Goal: Task Accomplishment & Management: Complete application form

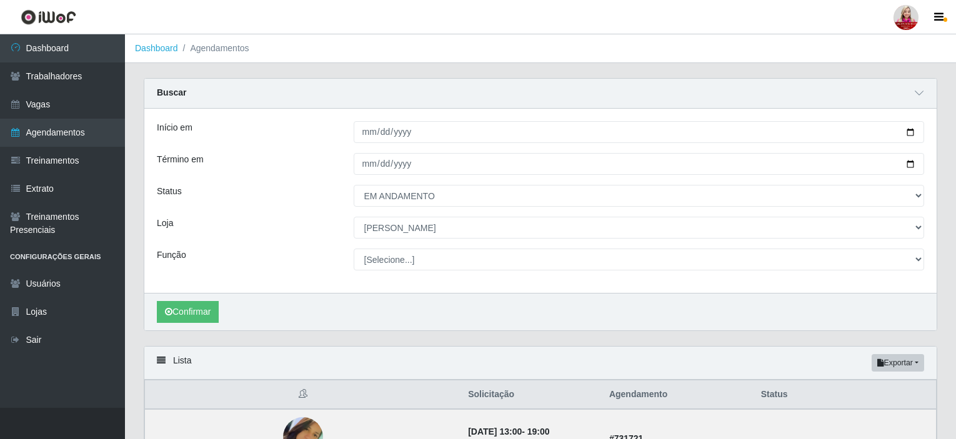
select select "EM ANDAMENTO"
select select "523"
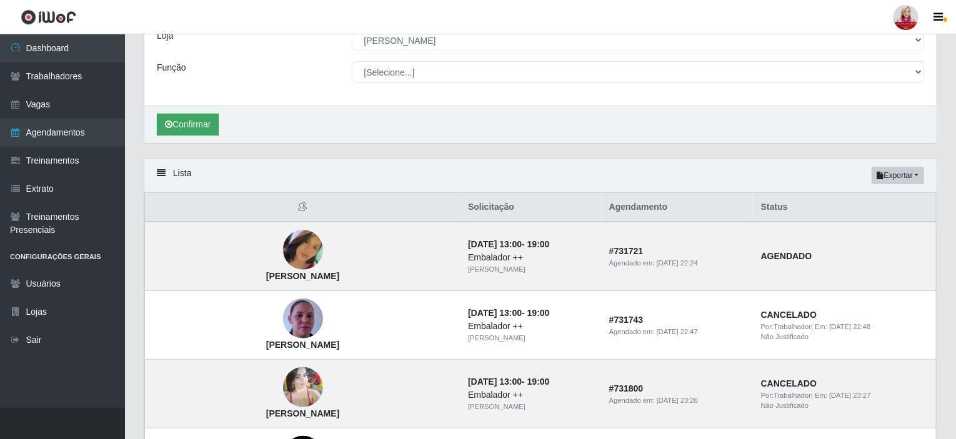
click at [183, 132] on button "Confirmar" at bounding box center [188, 125] width 62 height 22
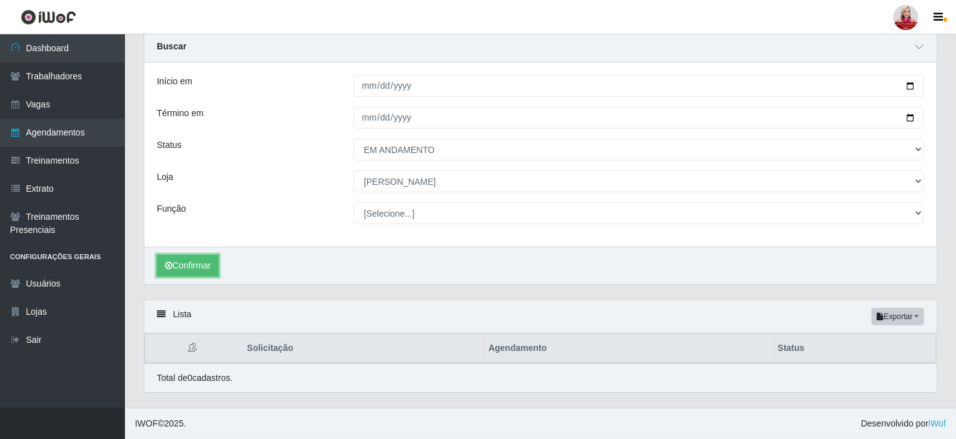
scroll to position [45, 0]
click at [171, 263] on icon "submit" at bounding box center [169, 267] width 8 height 9
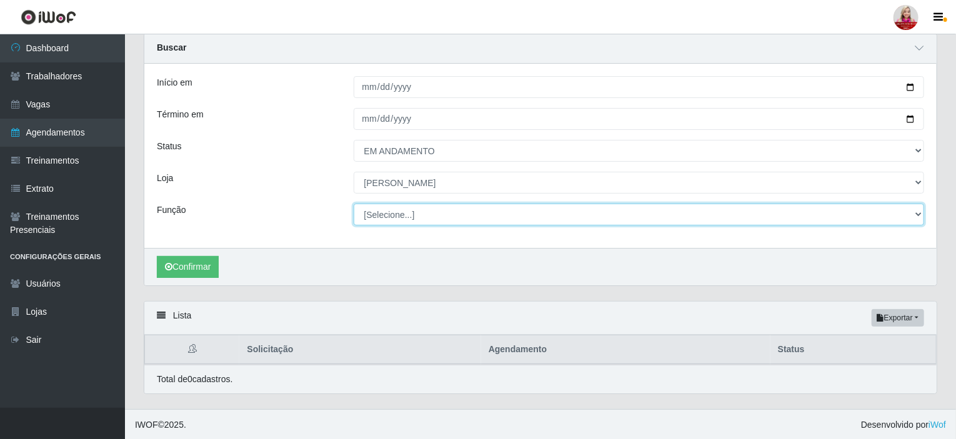
click at [510, 221] on select "[Selecione...] Embalador Embalador + Embalador ++ Repositor Repositor + Reposit…" at bounding box center [639, 215] width 571 height 22
click at [354, 204] on select "[Selecione...] Embalador Embalador + Embalador ++ Repositor Repositor + Reposit…" at bounding box center [639, 215] width 571 height 22
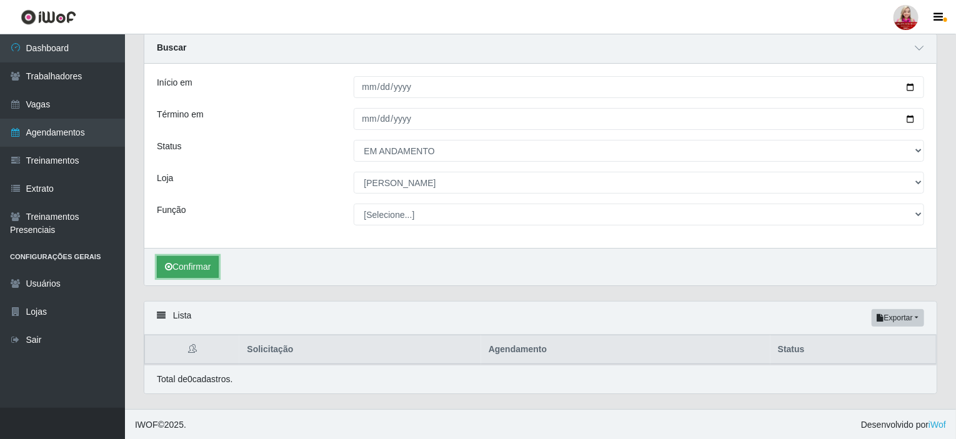
click at [198, 258] on button "Confirmar" at bounding box center [188, 267] width 62 height 22
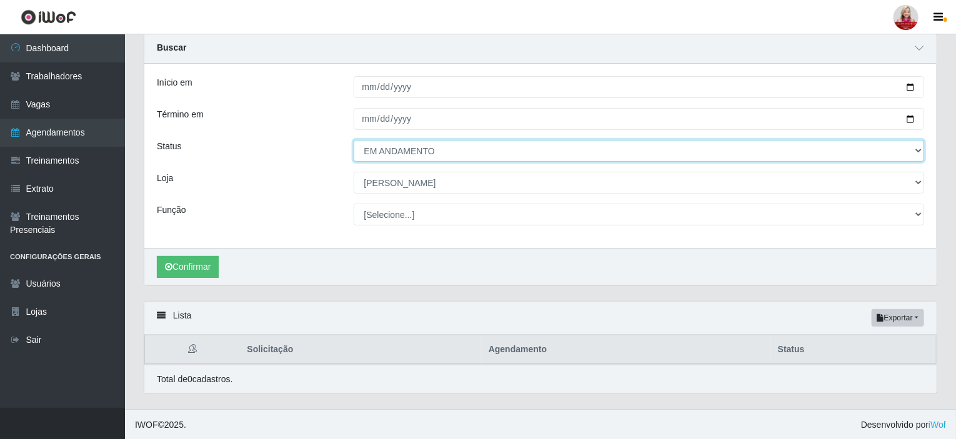
drag, startPoint x: 585, startPoint y: 149, endPoint x: 580, endPoint y: 158, distance: 10.1
click at [585, 149] on select "[Selecione...] AGENDADO AGUARDANDO LIBERAR EM ANDAMENTO EM REVISÃO FINALIZADO C…" at bounding box center [639, 151] width 571 height 22
select select "AGENDADO"
click at [354, 140] on select "[Selecione...] AGENDADO AGUARDANDO LIBERAR EM ANDAMENTO EM REVISÃO FINALIZADO C…" at bounding box center [639, 151] width 571 height 22
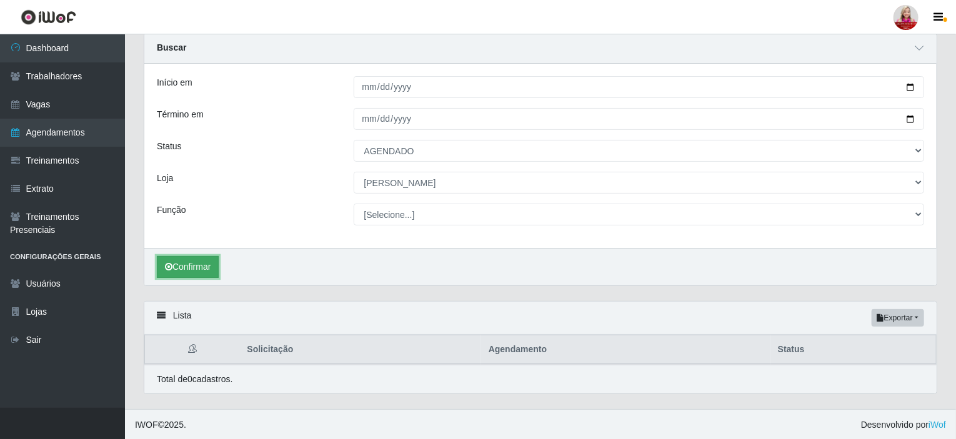
click at [174, 261] on button "Confirmar" at bounding box center [188, 267] width 62 height 22
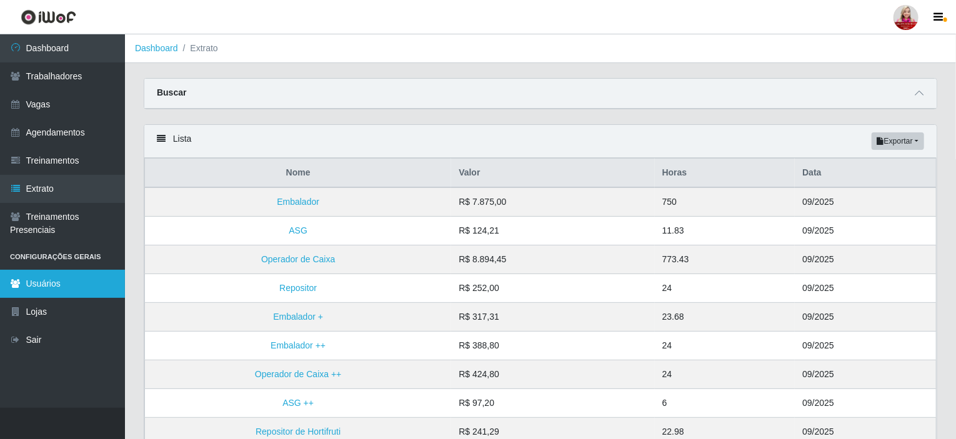
click at [101, 280] on link "Usuários" at bounding box center [62, 284] width 125 height 28
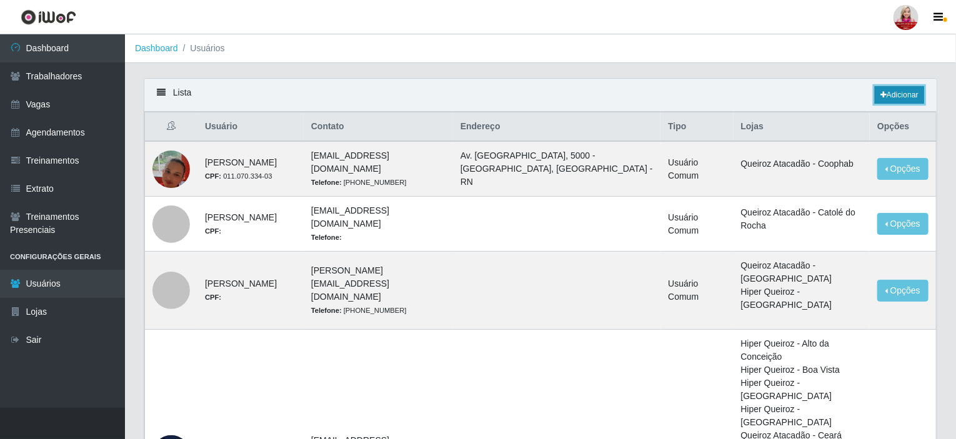
click at [885, 95] on link "Adicionar" at bounding box center [899, 95] width 49 height 18
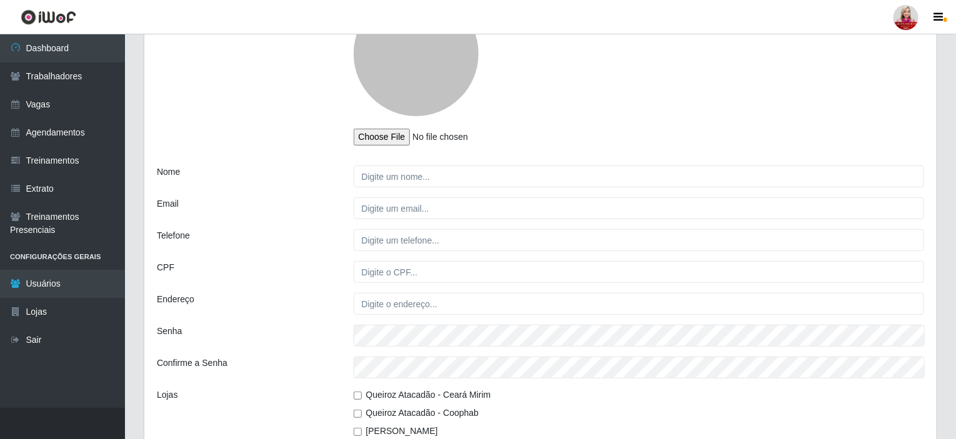
scroll to position [125, 0]
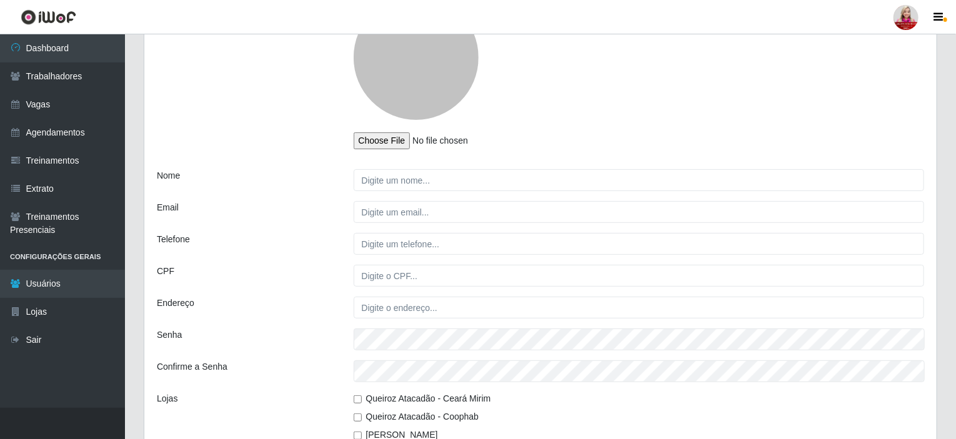
click at [430, 191] on div "Perfil Nome Email Telefone CPF Endereço Senha Confirme a Senha Lojas Queiroz At…" at bounding box center [540, 273] width 793 height 582
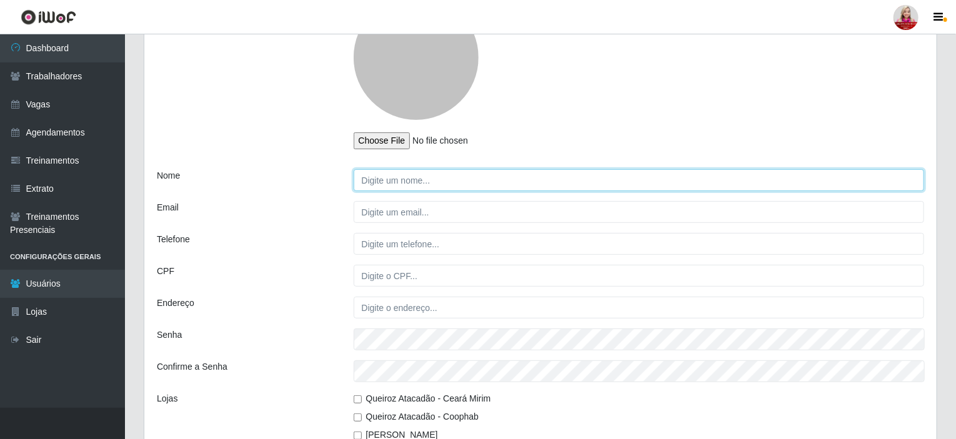
click at [419, 184] on input "Nome" at bounding box center [639, 180] width 571 height 22
type input "[PERSON_NAME]"
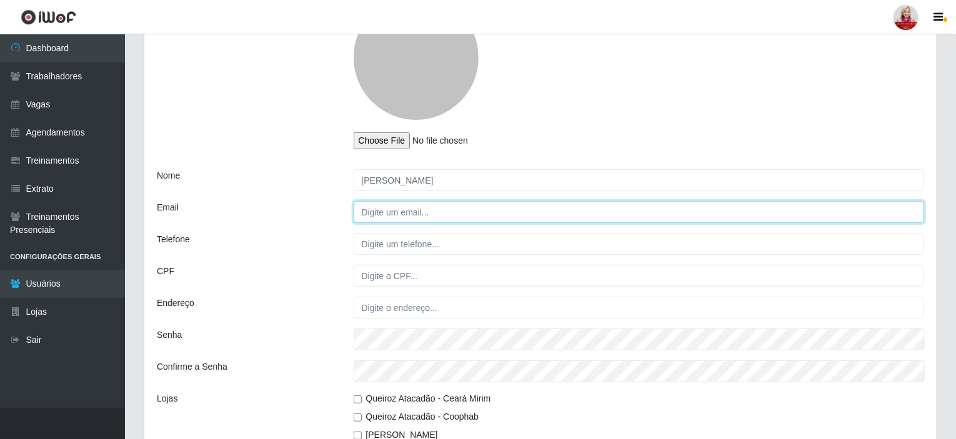
click at [403, 219] on input "Email" at bounding box center [639, 212] width 571 height 22
paste input "[EMAIL_ADDRESS][DOMAIN_NAME]"
type input "[EMAIL_ADDRESS][DOMAIN_NAME]"
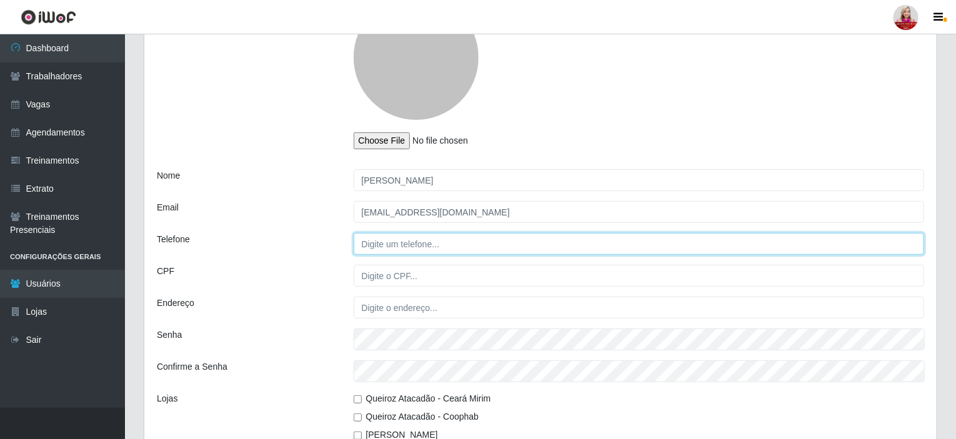
click at [395, 248] on input "Telefone" at bounding box center [639, 244] width 571 height 22
paste input "8499132-9557"
type input "8499132-9557"
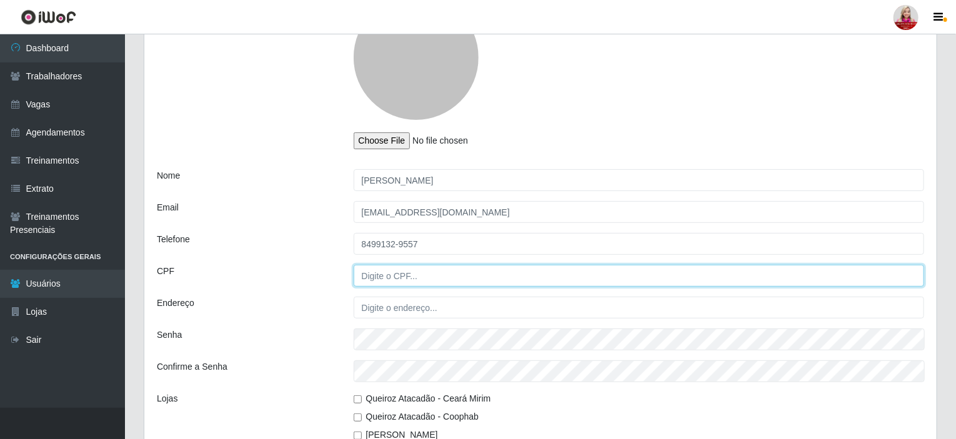
click at [385, 281] on input "CPF" at bounding box center [639, 276] width 571 height 22
paste input "116.215.054-80"
type input "116.215.054-80"
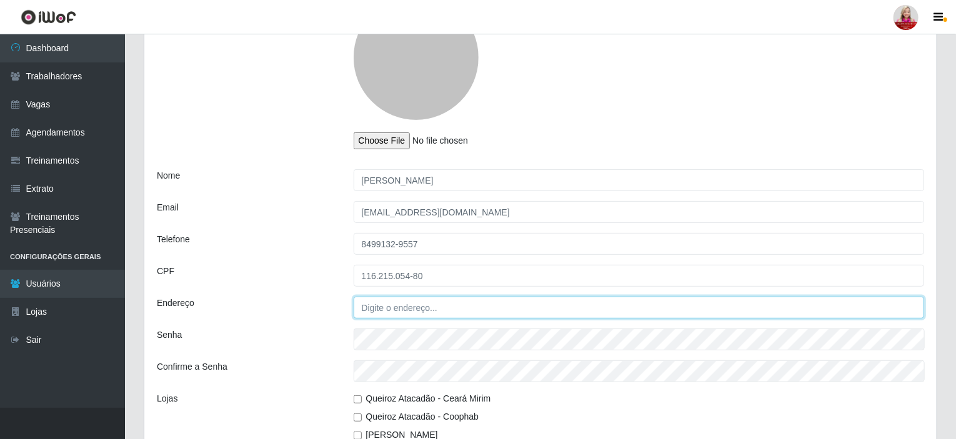
click at [428, 314] on input "Endereço" at bounding box center [639, 308] width 571 height 22
paste input "Rua [PERSON_NAME]"
type input "Rua [PERSON_NAME]"
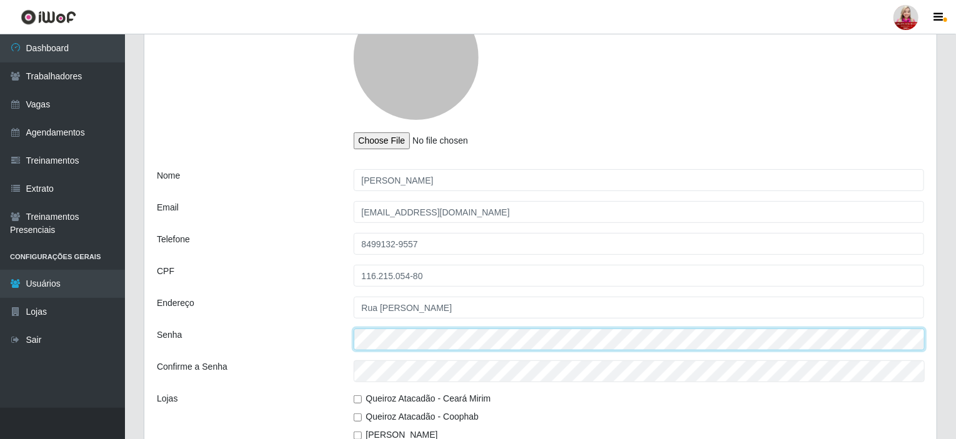
click at [343, 346] on div "Senha" at bounding box center [541, 340] width 786 height 22
click at [338, 342] on div "Senha" at bounding box center [541, 340] width 786 height 22
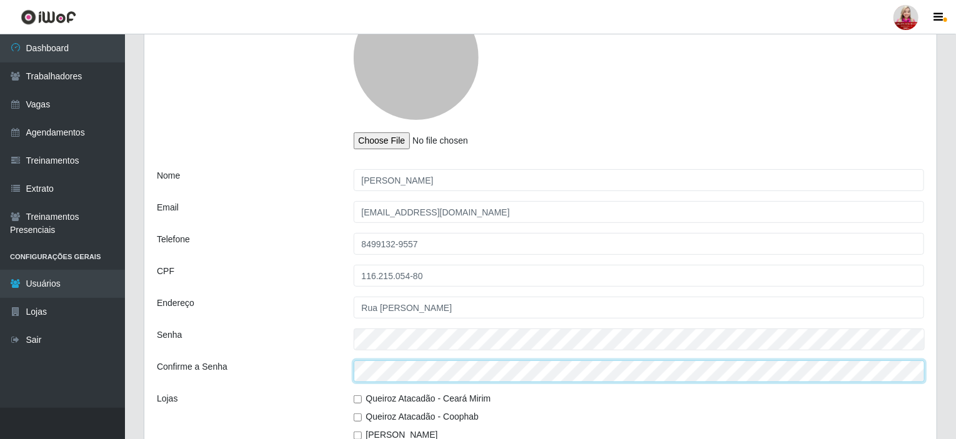
click at [215, 365] on div "Confirme a Senha" at bounding box center [541, 372] width 786 height 22
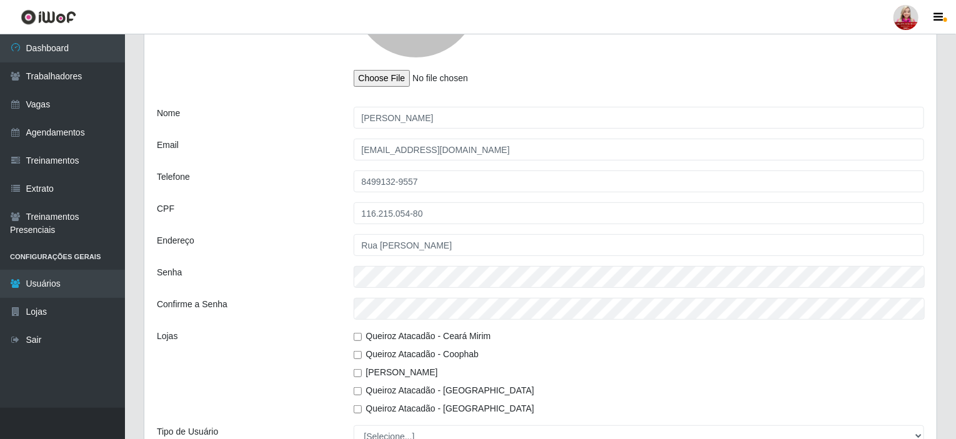
click at [353, 372] on div "Queiroz Atacadão - [GEOGRAPHIC_DATA] [PERSON_NAME] - Coophab Queiroz [GEOGRAPHI…" at bounding box center [639, 373] width 590 height 86
click at [356, 372] on input "[PERSON_NAME]" at bounding box center [358, 373] width 8 height 8
checkbox input "true"
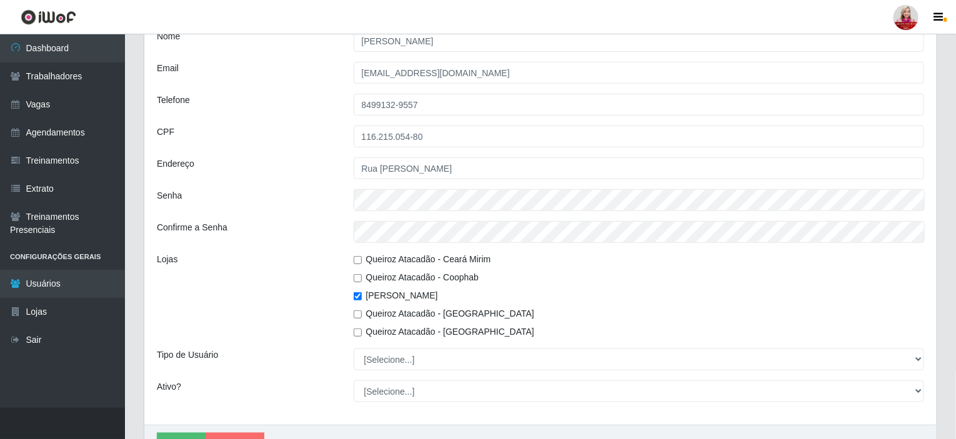
scroll to position [333, 0]
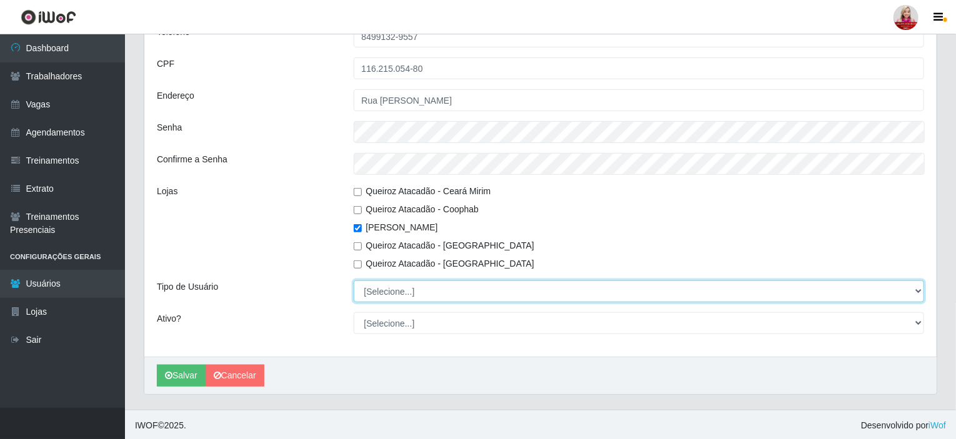
click at [391, 292] on select "[Selecione...] Administrador Usuário Comum" at bounding box center [639, 292] width 571 height 22
select select "2"
click at [354, 281] on select "[Selecione...] Administrador Usuário Comum" at bounding box center [639, 292] width 571 height 22
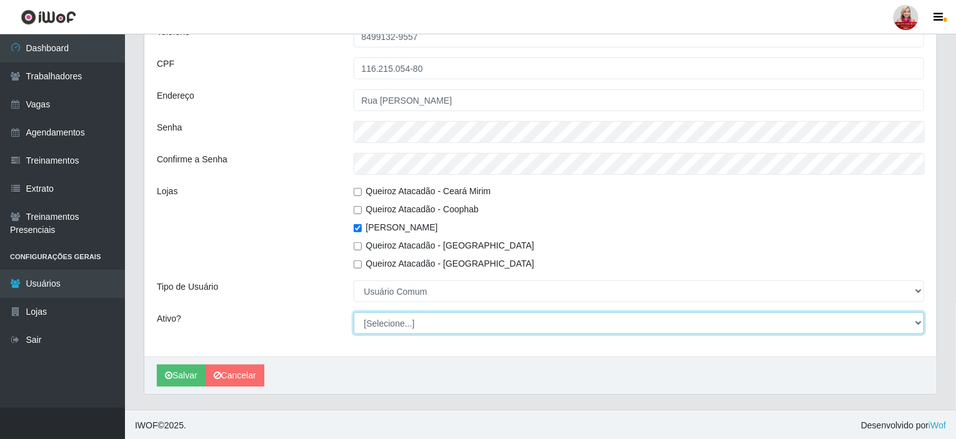
click at [389, 325] on select "[Selecione...] Não Sim" at bounding box center [639, 324] width 571 height 22
select select "1"
click at [354, 313] on select "[Selecione...] Não Sim" at bounding box center [639, 324] width 571 height 22
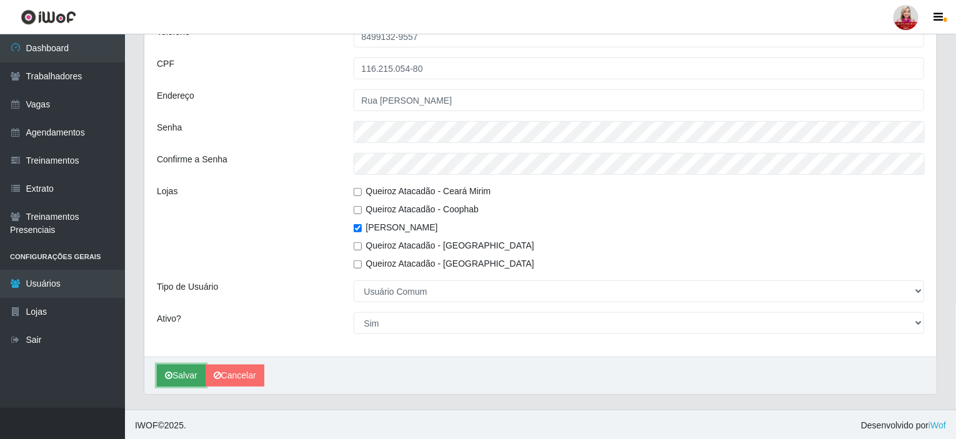
click at [173, 379] on button "Salvar" at bounding box center [181, 376] width 49 height 22
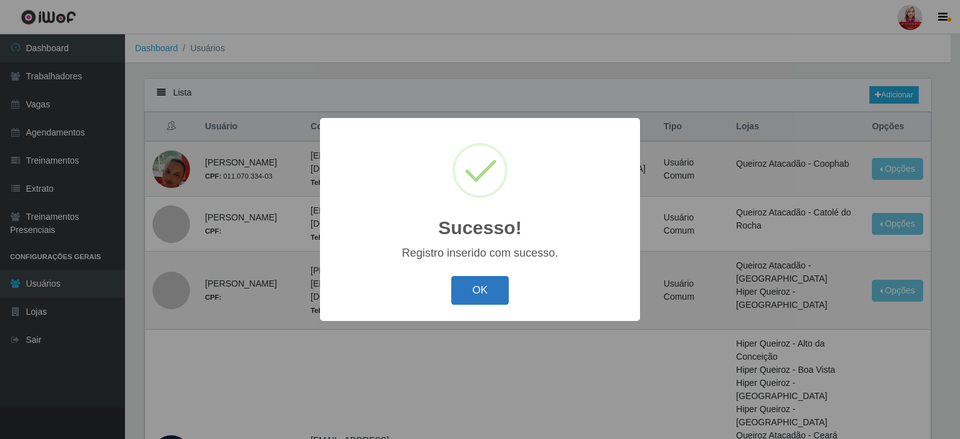
click at [485, 297] on button "OK" at bounding box center [480, 290] width 58 height 29
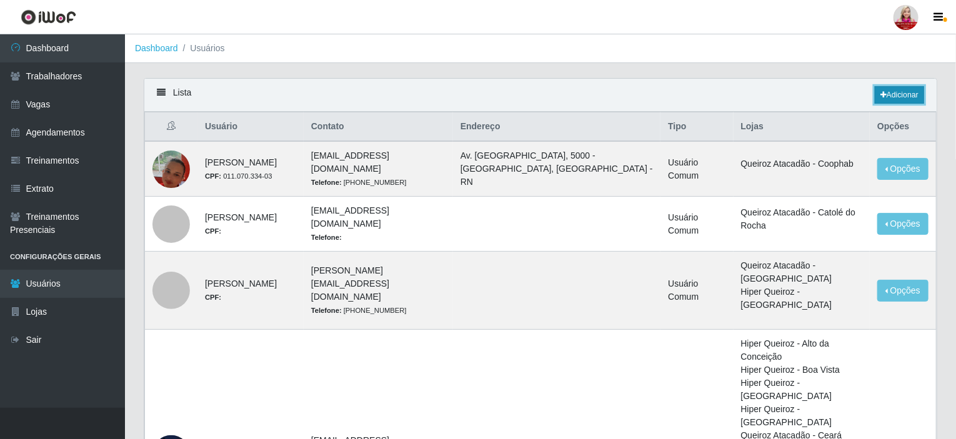
click at [896, 98] on link "Adicionar" at bounding box center [899, 95] width 49 height 18
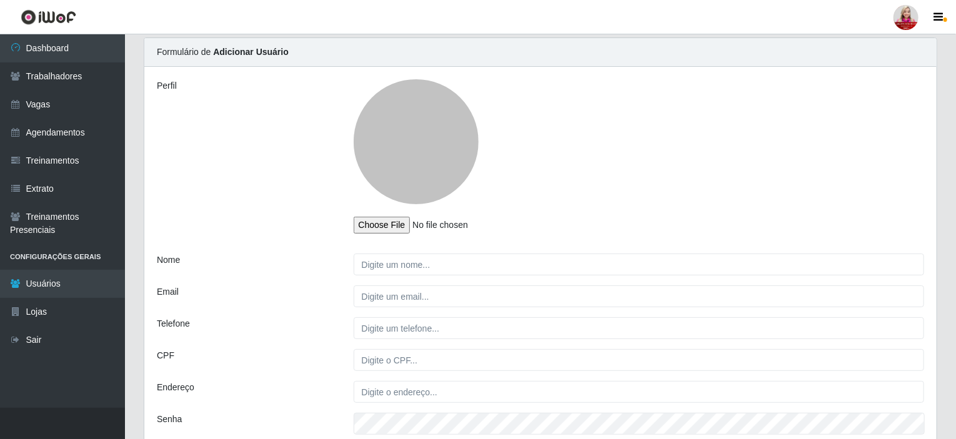
scroll to position [63, 0]
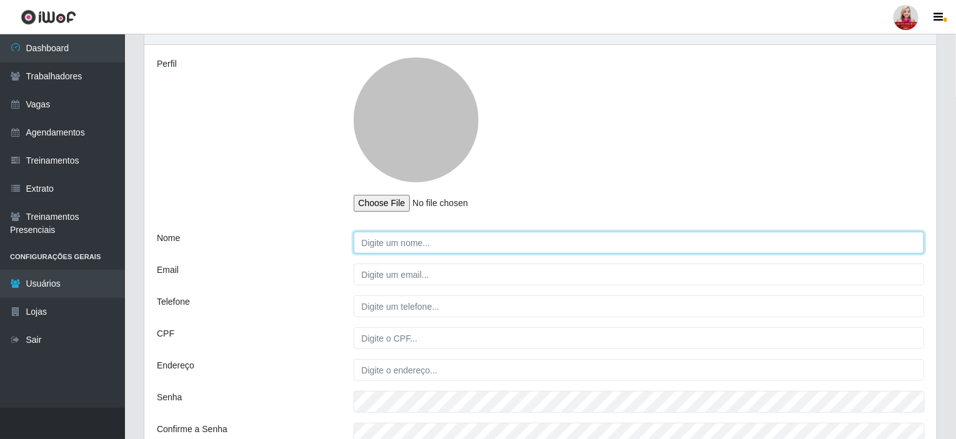
click at [438, 245] on input "Nome" at bounding box center [639, 243] width 571 height 22
paste input "DENIA [PERSON_NAME]"
type input "DENIA [PERSON_NAME]"
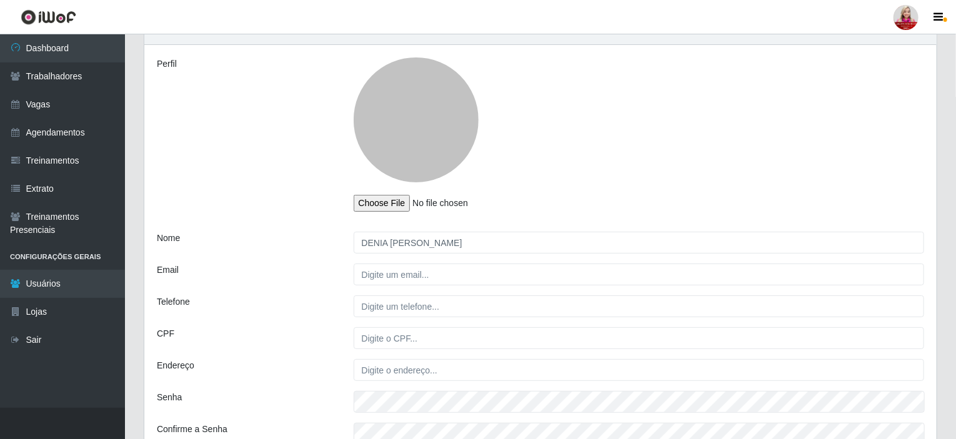
click at [380, 292] on div "Perfil Nome DENIA [PERSON_NAME] Email Telefone CPF Endereço Senha Confirme a Se…" at bounding box center [540, 336] width 793 height 582
click at [389, 284] on div "Perfil Nome DENIA [PERSON_NAME] Email Telefone CPF Endereço Senha Confirme a Se…" at bounding box center [540, 336] width 793 height 582
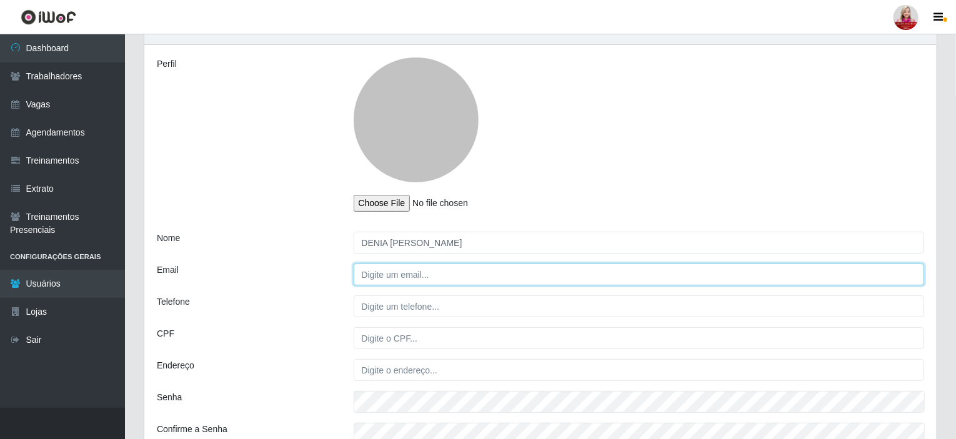
click at [388, 278] on input "Email" at bounding box center [639, 275] width 571 height 22
paste input "[EMAIL_ADDRESS][DOMAIN_NAME]"
type input "[EMAIL_ADDRESS][DOMAIN_NAME]"
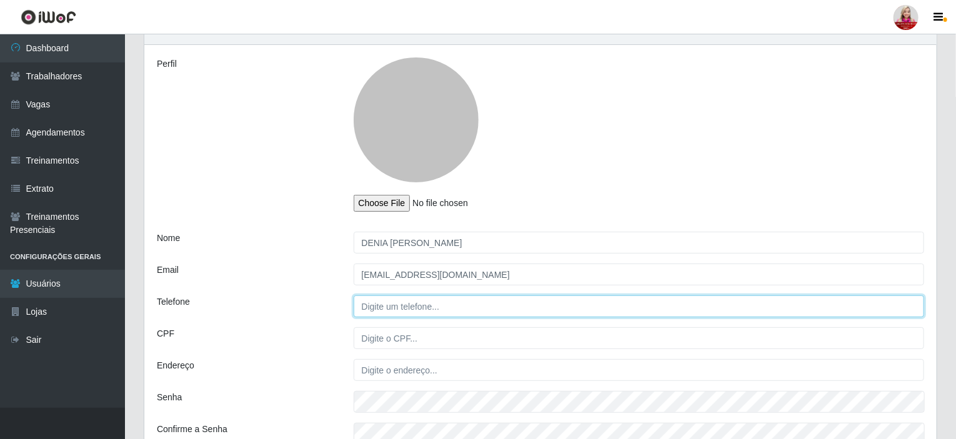
click at [418, 305] on input "Telefone" at bounding box center [639, 307] width 571 height 22
paste input "[PHONE_NUMBER]"
type input "[PHONE_NUMBER]"
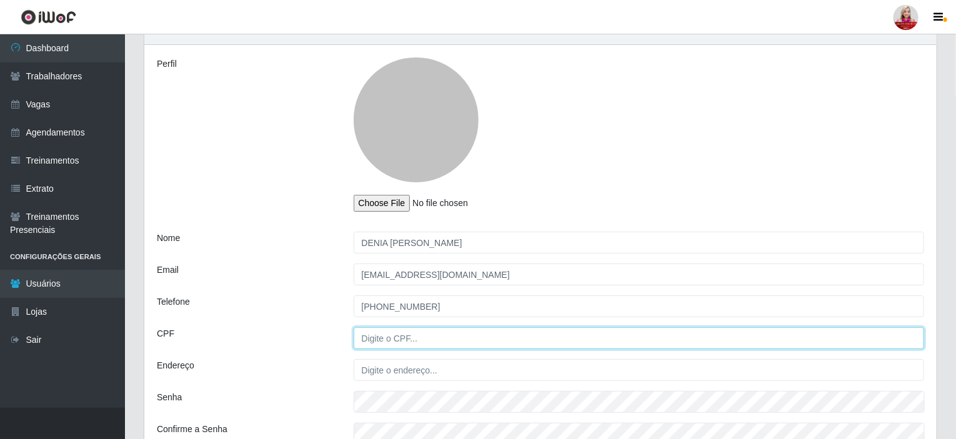
click at [398, 348] on input "CPF" at bounding box center [639, 339] width 571 height 22
paste input "018.106.524-05"
type input "018.106.524-05"
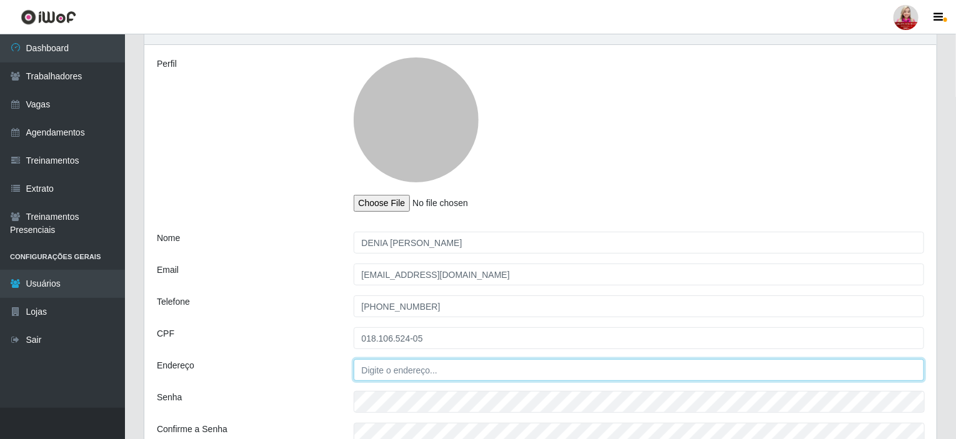
drag, startPoint x: 421, startPoint y: 368, endPoint x: 420, endPoint y: 358, distance: 9.4
click at [421, 368] on input "Endereço" at bounding box center [639, 370] width 571 height 22
paste input "[STREET_ADDRESS][PERSON_NAME]"
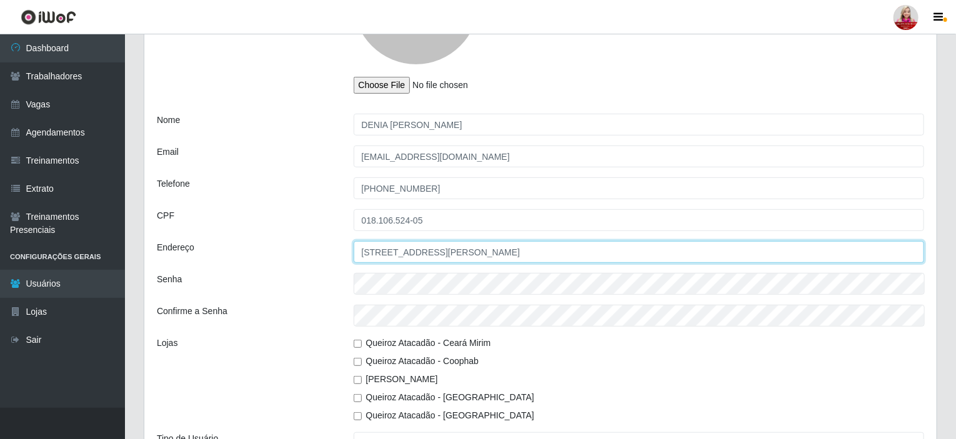
scroll to position [188, 0]
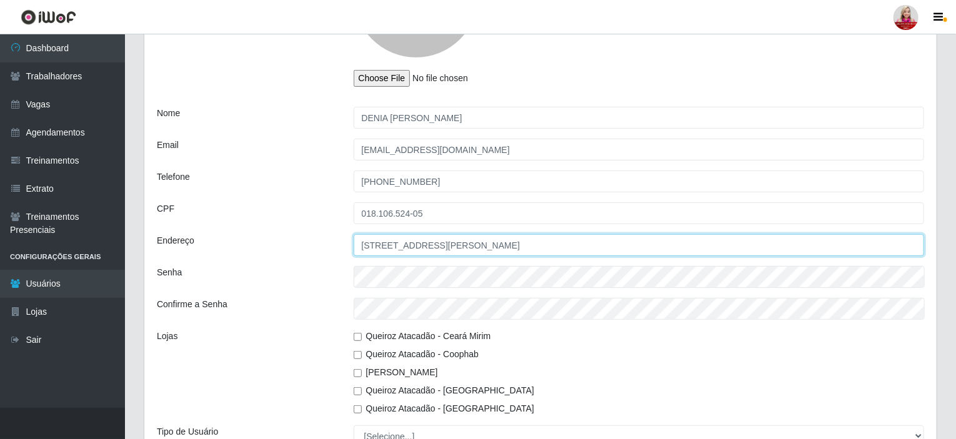
type input "[STREET_ADDRESS][PERSON_NAME]"
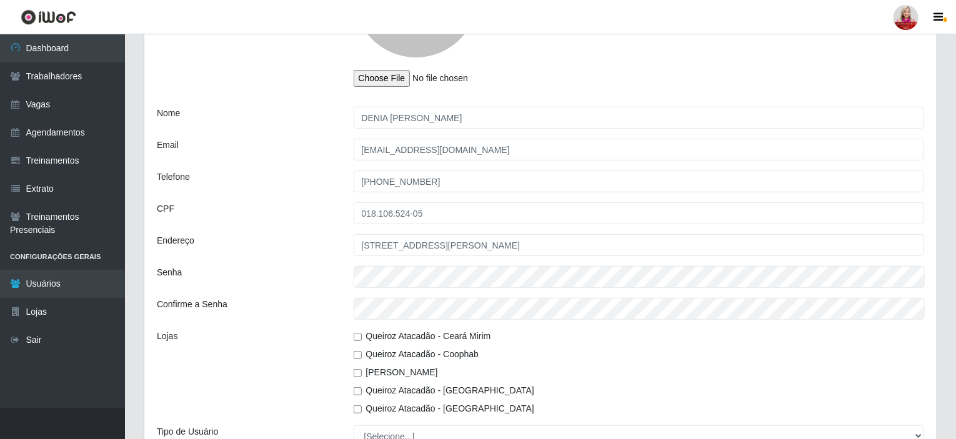
click at [359, 374] on input "[PERSON_NAME]" at bounding box center [358, 373] width 8 height 8
checkbox input "true"
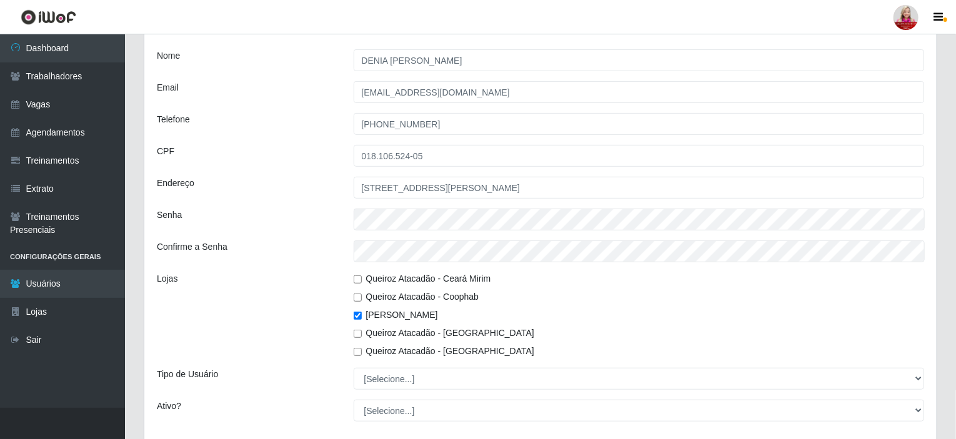
scroll to position [313, 0]
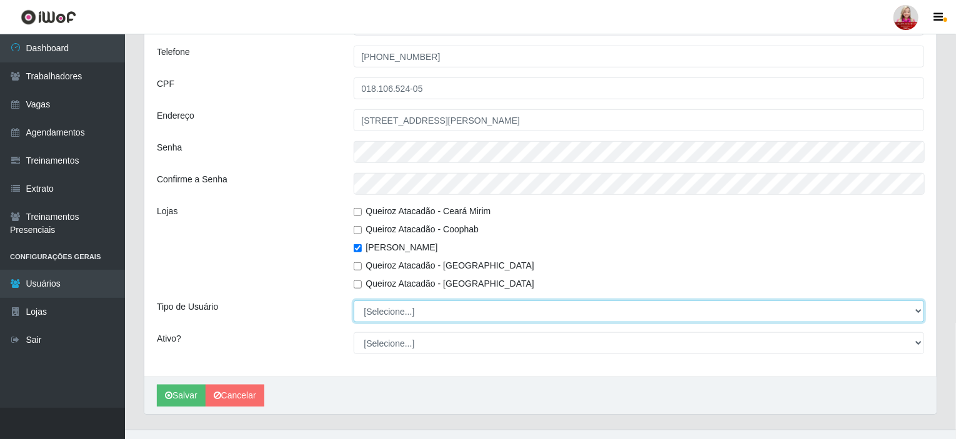
click at [403, 309] on select "[Selecione...] Administrador Usuário Comum" at bounding box center [639, 312] width 571 height 22
select select "2"
click at [354, 301] on select "[Selecione...] Administrador Usuário Comum" at bounding box center [639, 312] width 571 height 22
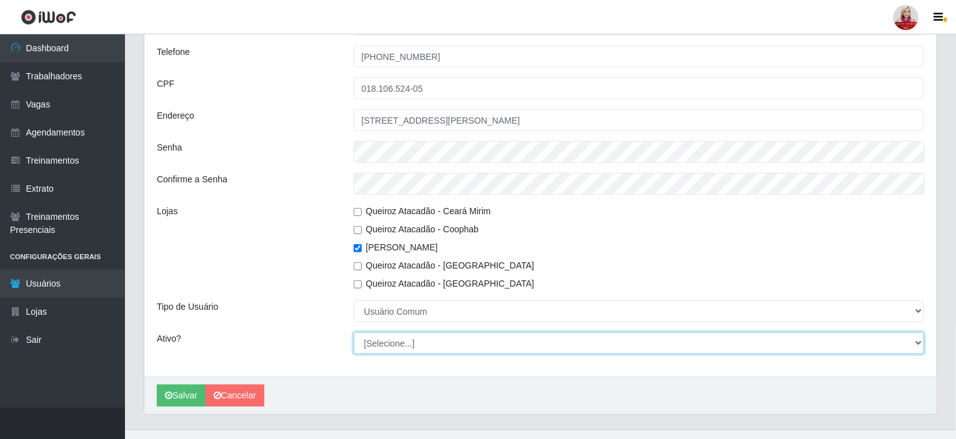
click at [405, 342] on select "[Selecione...] Não Sim" at bounding box center [639, 344] width 571 height 22
select select "1"
click at [354, 333] on select "[Selecione...] Não Sim" at bounding box center [639, 344] width 571 height 22
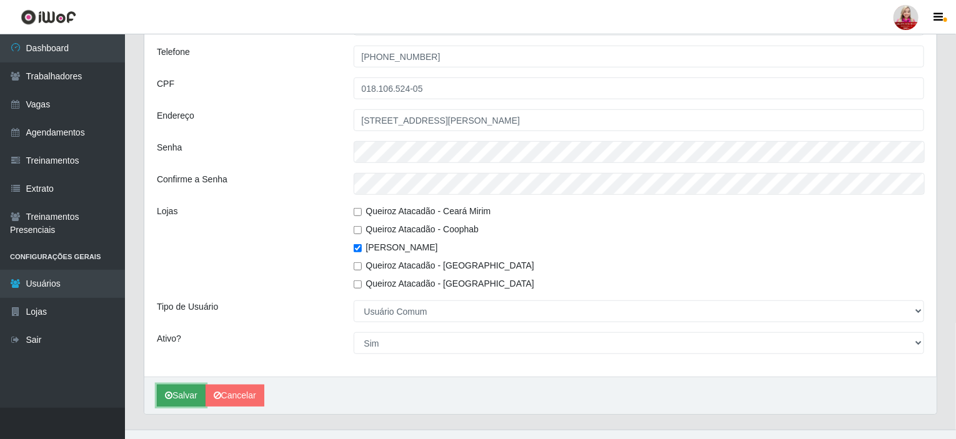
click at [184, 397] on button "Salvar" at bounding box center [181, 396] width 49 height 22
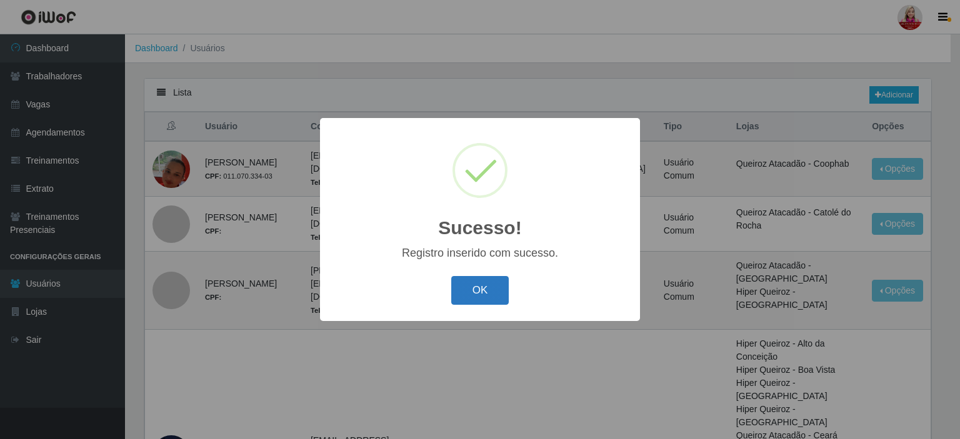
click at [471, 295] on button "OK" at bounding box center [480, 290] width 58 height 29
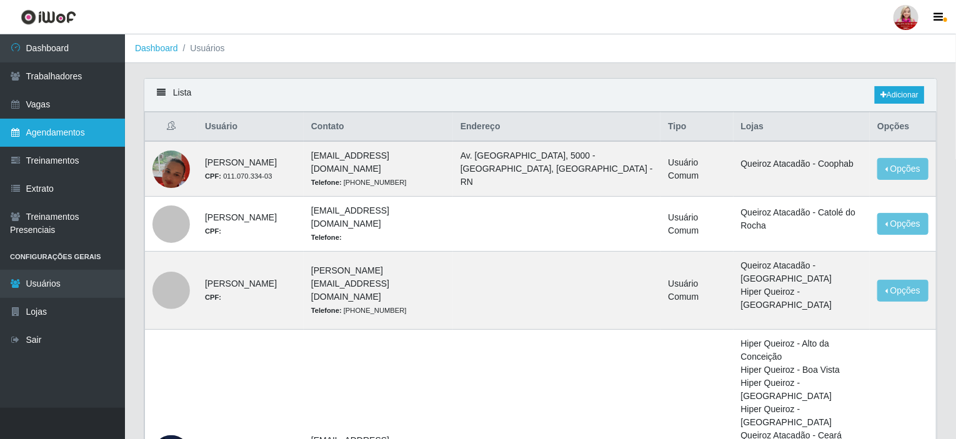
click at [74, 144] on link "Agendamentos" at bounding box center [62, 133] width 125 height 28
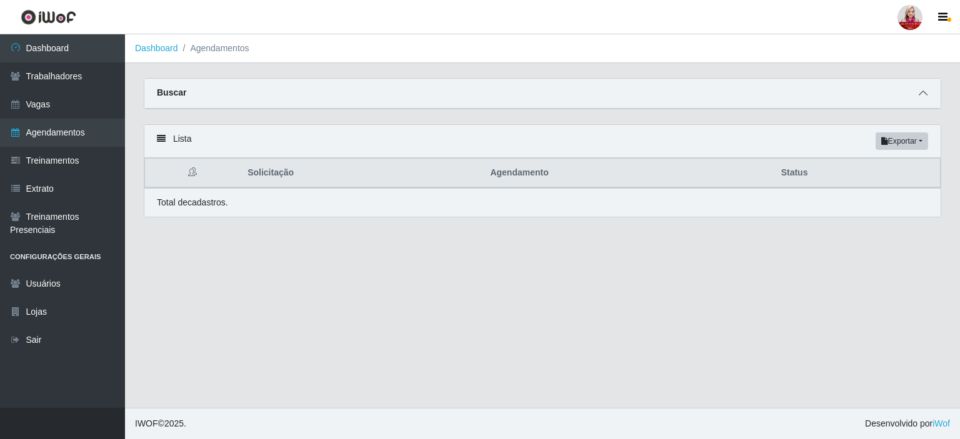
drag, startPoint x: 925, startPoint y: 92, endPoint x: 880, endPoint y: 92, distance: 45.0
click at [924, 92] on icon at bounding box center [923, 93] width 9 height 9
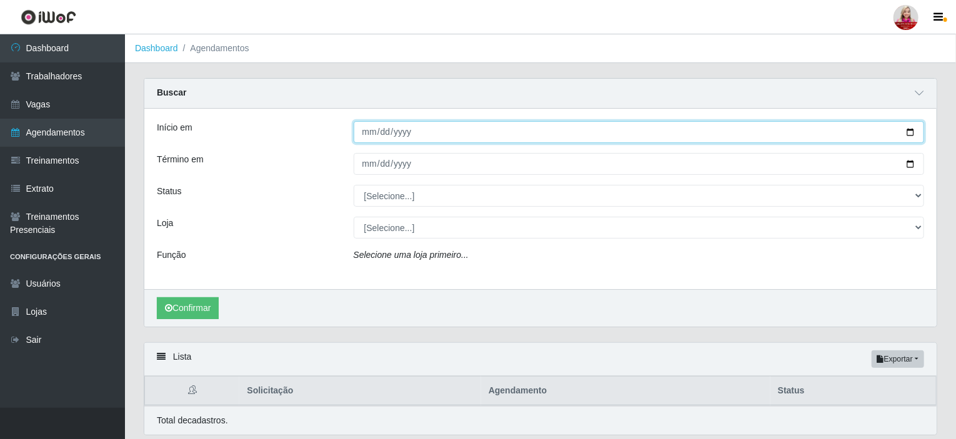
click at [911, 129] on input "Início em" at bounding box center [639, 132] width 571 height 22
type input "[DATE]"
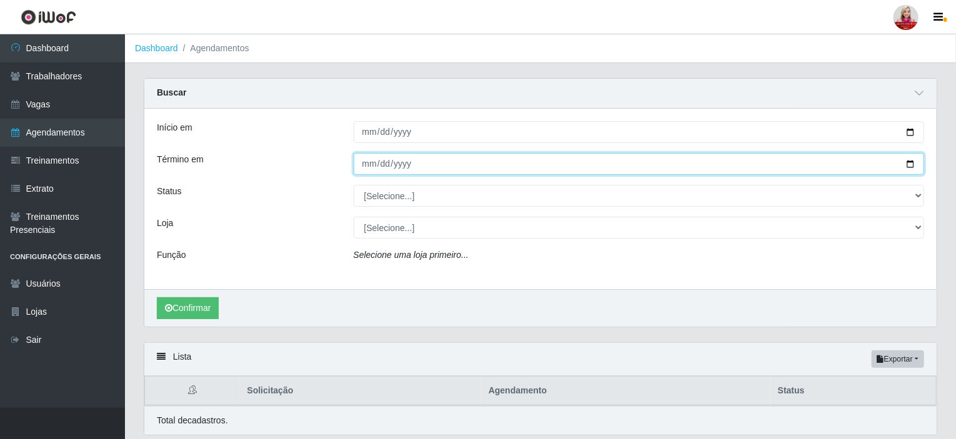
click at [911, 161] on input "Término em" at bounding box center [639, 164] width 571 height 22
type input "[DATE]"
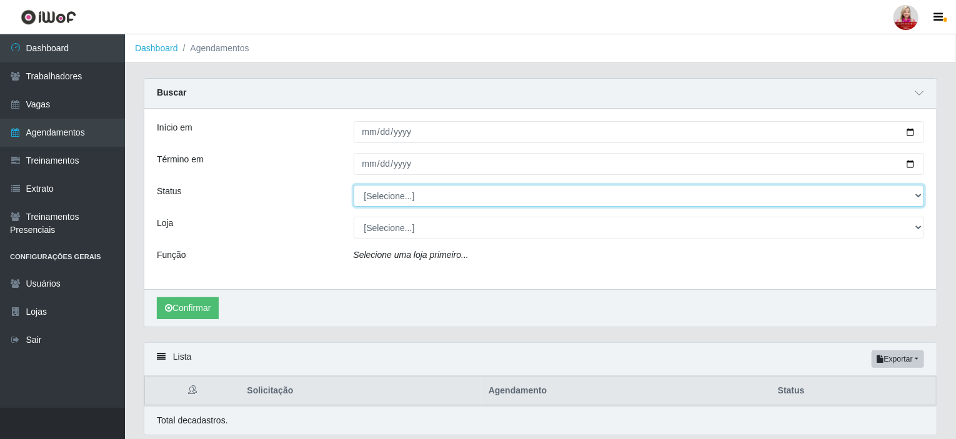
click at [425, 192] on select "[Selecione...] AGENDADO AGUARDANDO LIBERAR EM ANDAMENTO EM REVISÃO FINALIZADO C…" at bounding box center [639, 196] width 571 height 22
select select "AGENDADO"
click at [354, 185] on select "[Selecione...] AGENDADO AGUARDANDO LIBERAR EM ANDAMENTO EM REVISÃO FINALIZADO C…" at bounding box center [639, 196] width 571 height 22
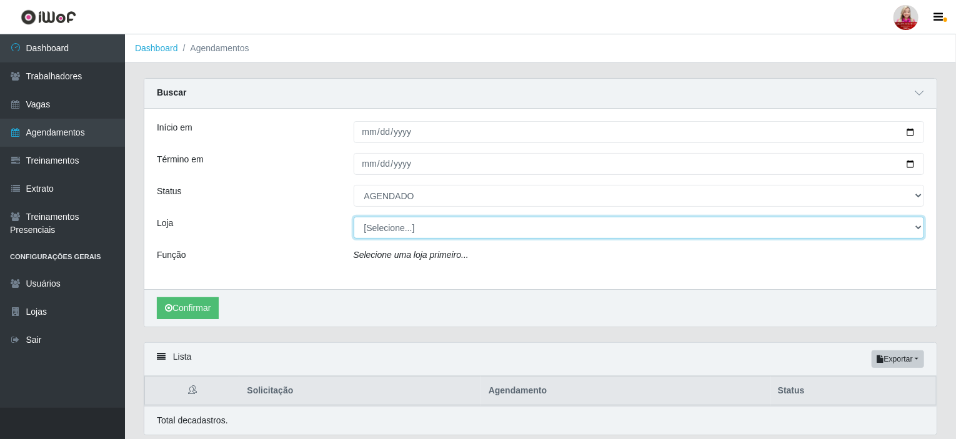
click at [413, 234] on select "[Selecione...] Queiroz [GEOGRAPHIC_DATA] - [GEOGRAPHIC_DATA] [PERSON_NAME][GEOG…" at bounding box center [639, 228] width 571 height 22
select select "523"
click at [354, 217] on select "[Selecione...] Queiroz [GEOGRAPHIC_DATA] - [GEOGRAPHIC_DATA] [PERSON_NAME][GEOG…" at bounding box center [639, 228] width 571 height 22
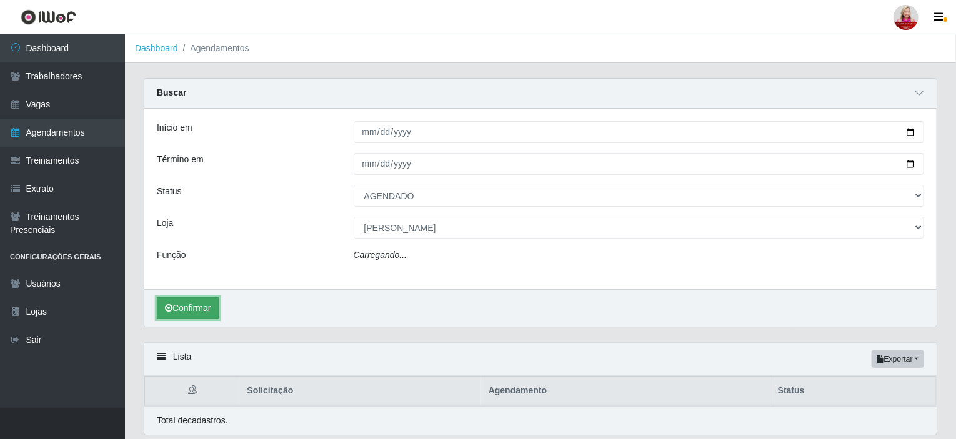
click at [210, 311] on button "Confirmar" at bounding box center [188, 309] width 62 height 22
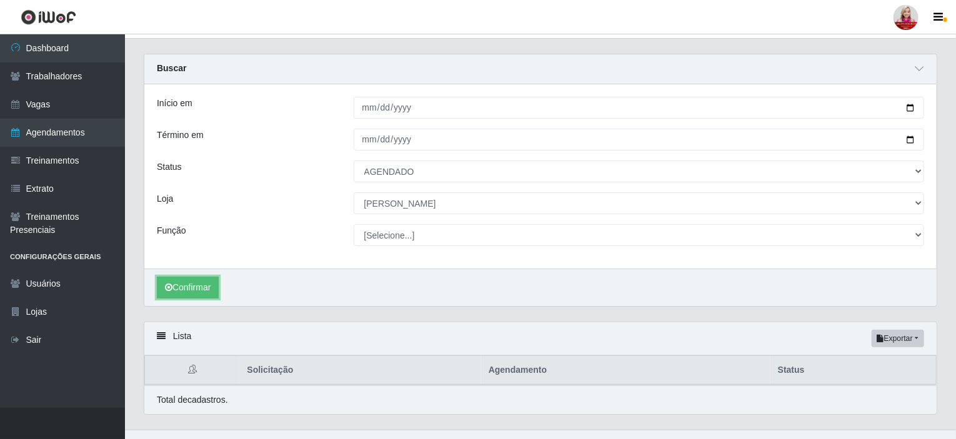
scroll to position [45, 0]
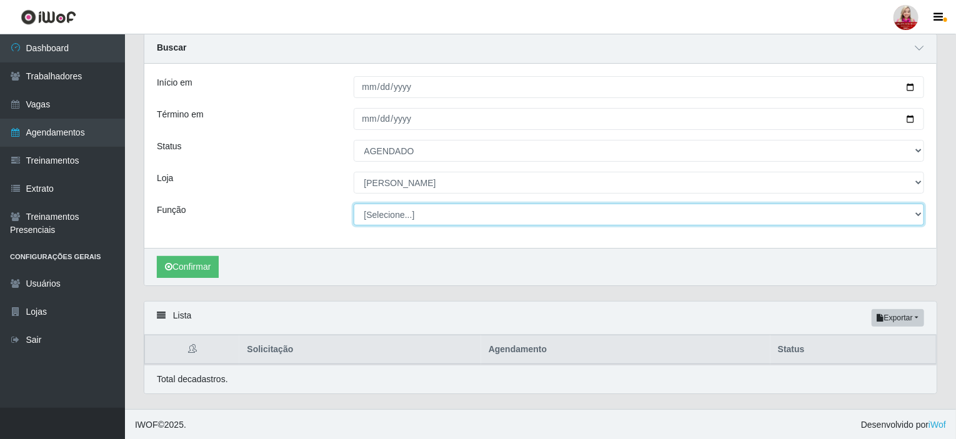
click at [431, 217] on select "[Selecione...] Embalador Embalador + Embalador ++ Repositor Repositor + Reposit…" at bounding box center [639, 215] width 571 height 22
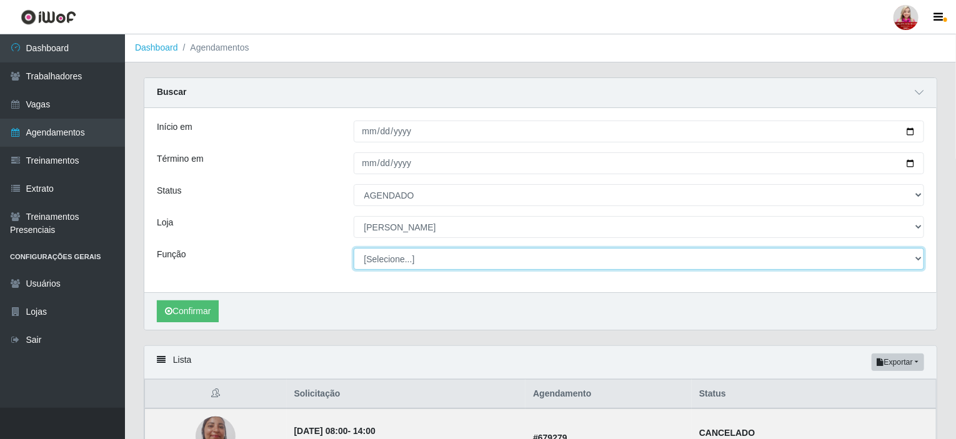
scroll to position [0, 0]
click at [474, 261] on select "[Selecione...] Embalador Embalador + Embalador ++ Repositor Repositor + Reposit…" at bounding box center [639, 260] width 571 height 22
click at [354, 249] on select "[Selecione...] Embalador Embalador + Embalador ++ Repositor Repositor + Reposit…" at bounding box center [639, 260] width 571 height 22
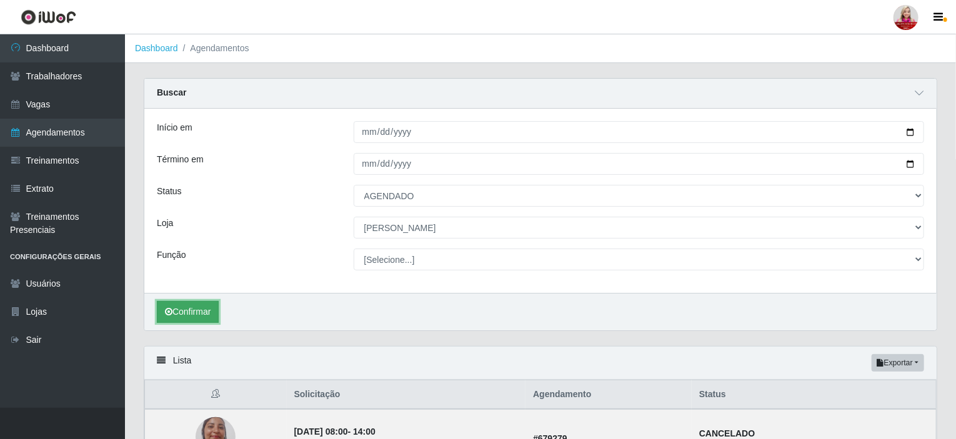
click at [178, 303] on button "Confirmar" at bounding box center [188, 312] width 62 height 22
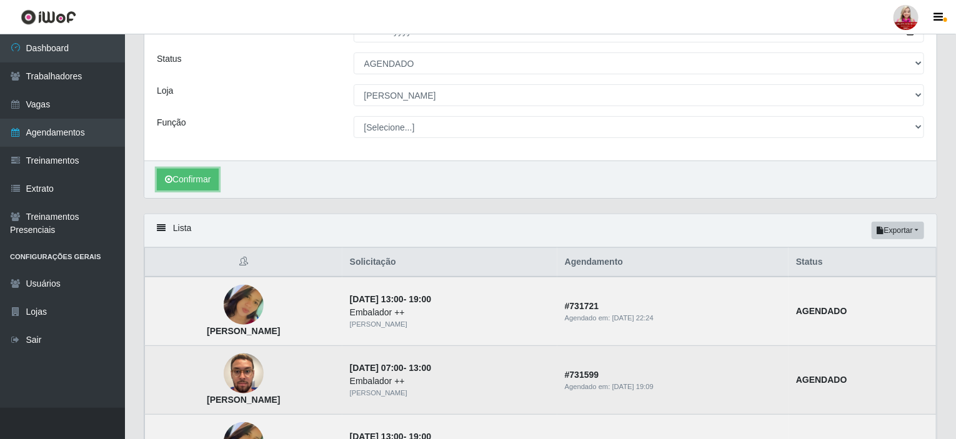
scroll to position [233, 0]
